Goal: Task Accomplishment & Management: Manage account settings

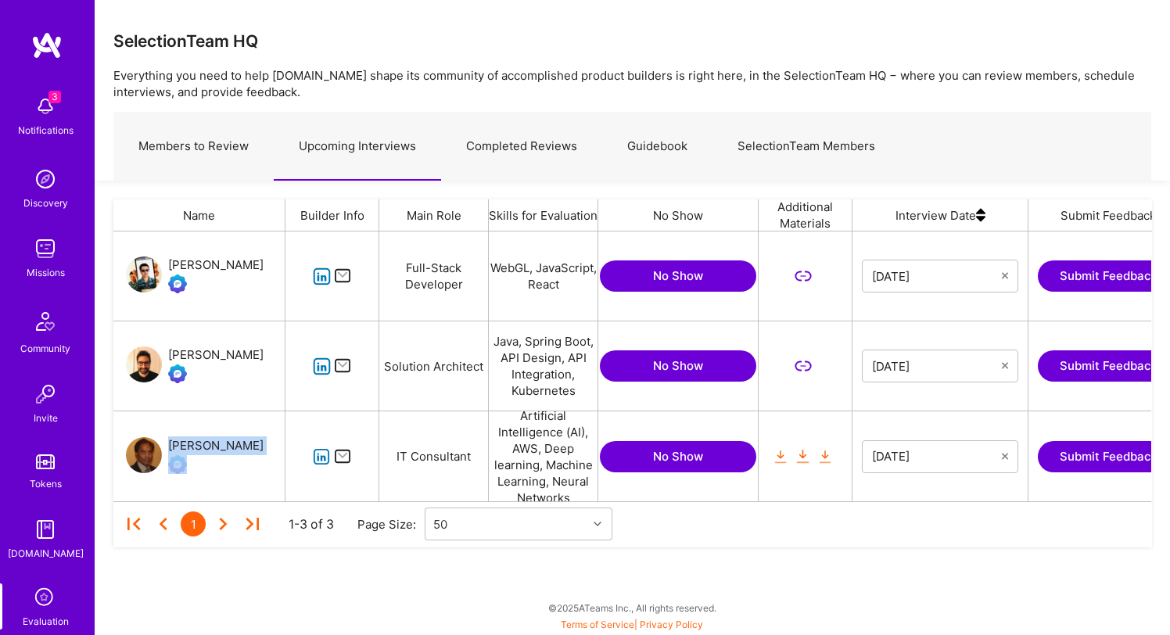
scroll to position [0, 210]
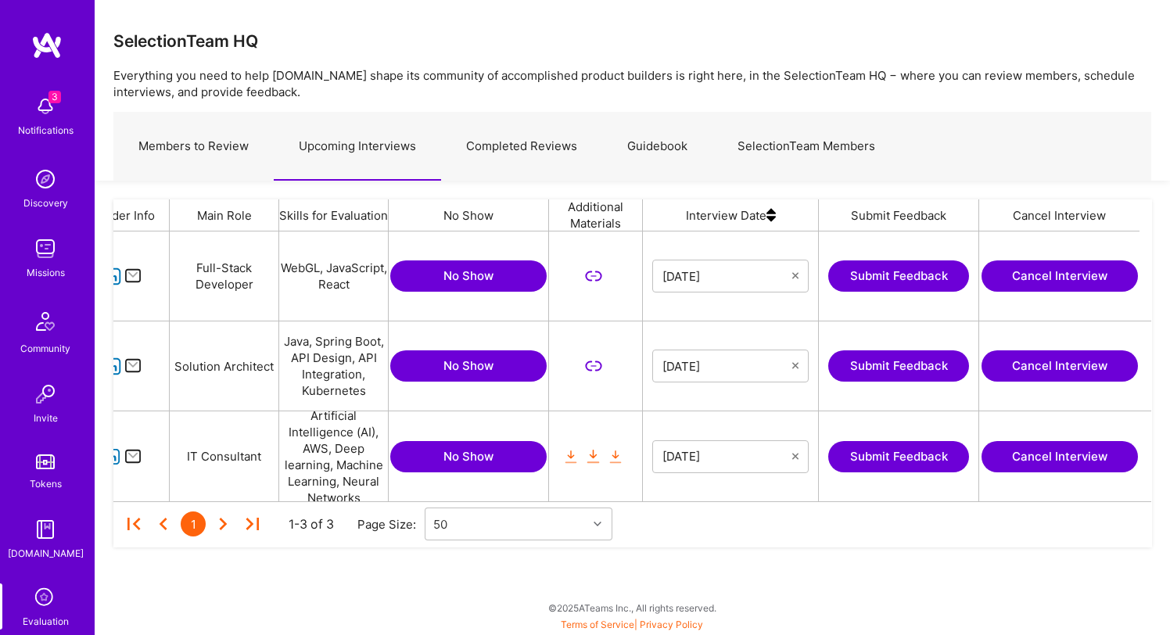
click at [1056, 278] on button "Cancel Interview" at bounding box center [1059, 275] width 156 height 31
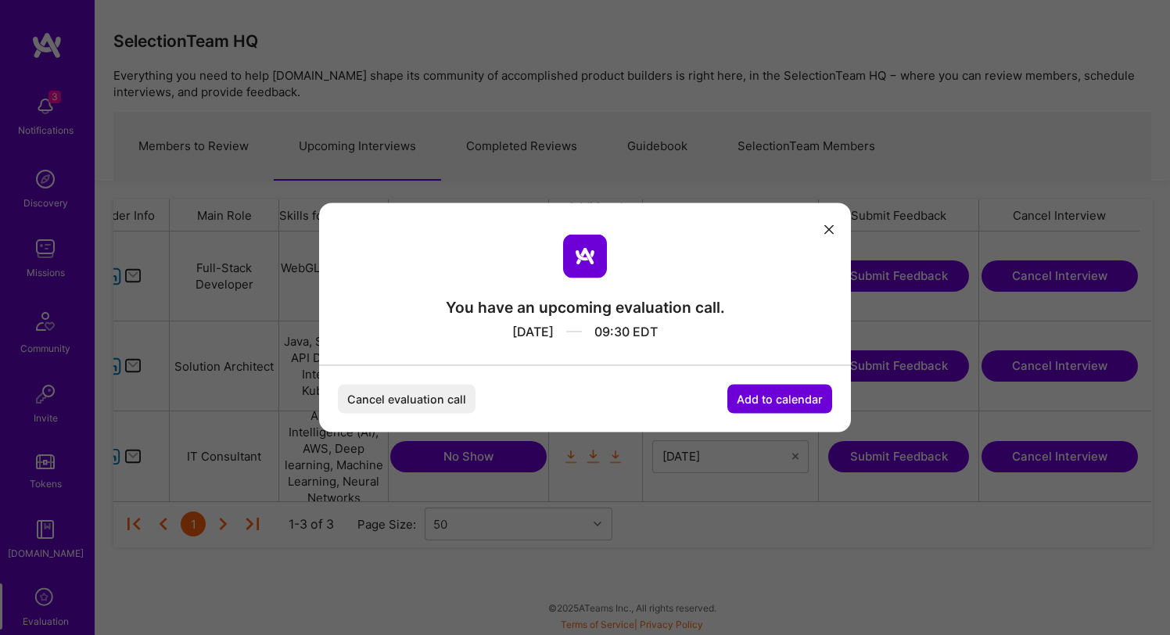
click at [824, 231] on icon "modal" at bounding box center [828, 228] width 9 height 9
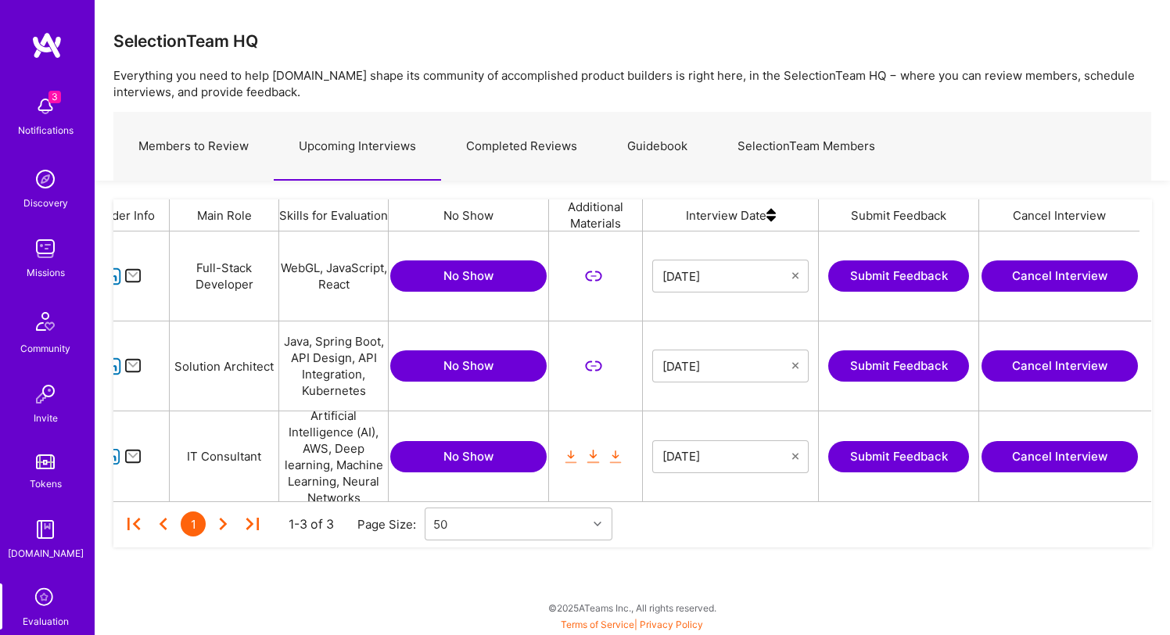
click at [1073, 279] on button "Cancel Interview" at bounding box center [1059, 275] width 156 height 31
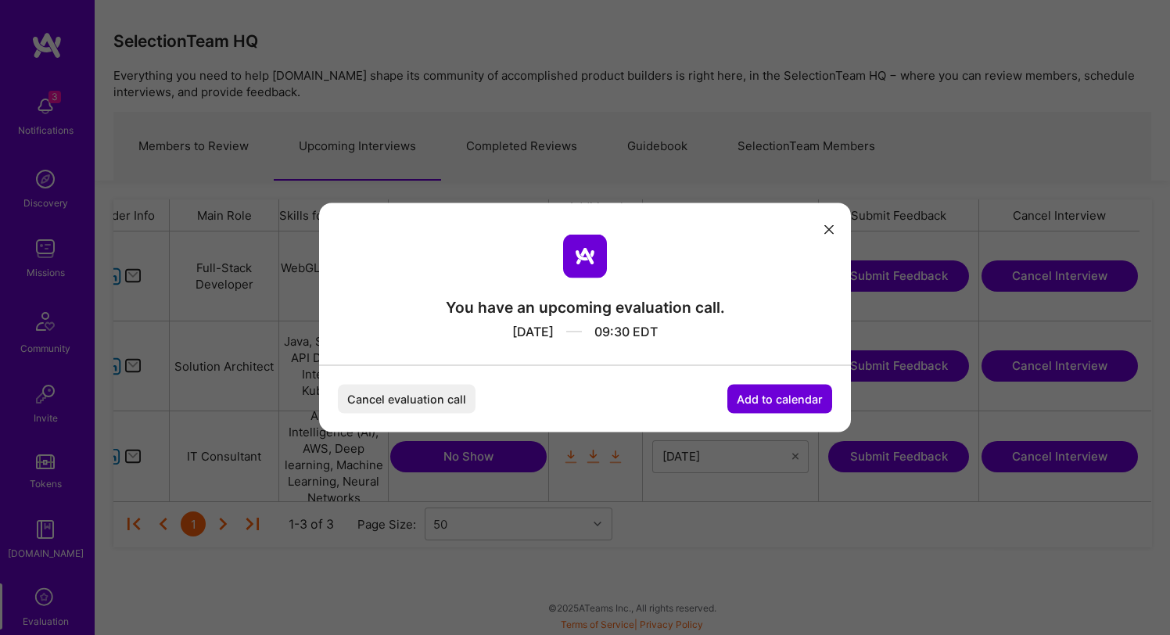
click at [402, 396] on button "Cancel evaluation call" at bounding box center [407, 399] width 138 height 29
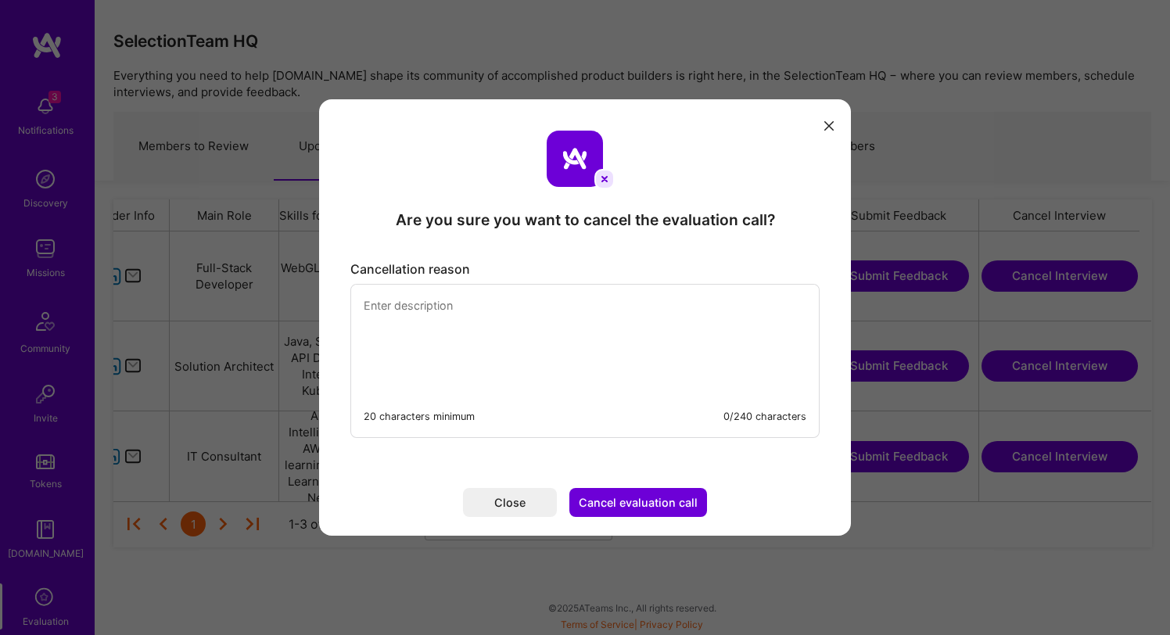
click at [503, 391] on textarea "modal" at bounding box center [584, 338] width 467 height 107
click at [504, 338] on textarea "modal" at bounding box center [584, 338] width 467 height 107
type textarea "my calendar was blocked out for [DATE]. I am available [DATE]"
click at [623, 489] on button "Cancel evaluation call" at bounding box center [638, 502] width 138 height 29
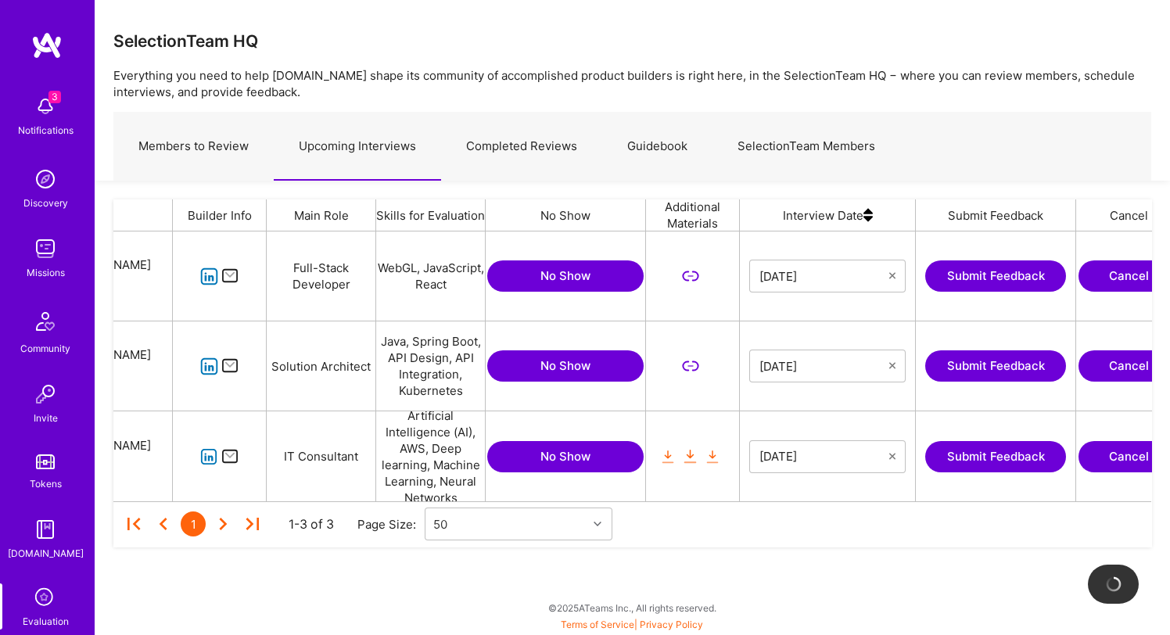
scroll to position [0, 0]
